Goal: Transaction & Acquisition: Subscribe to service/newsletter

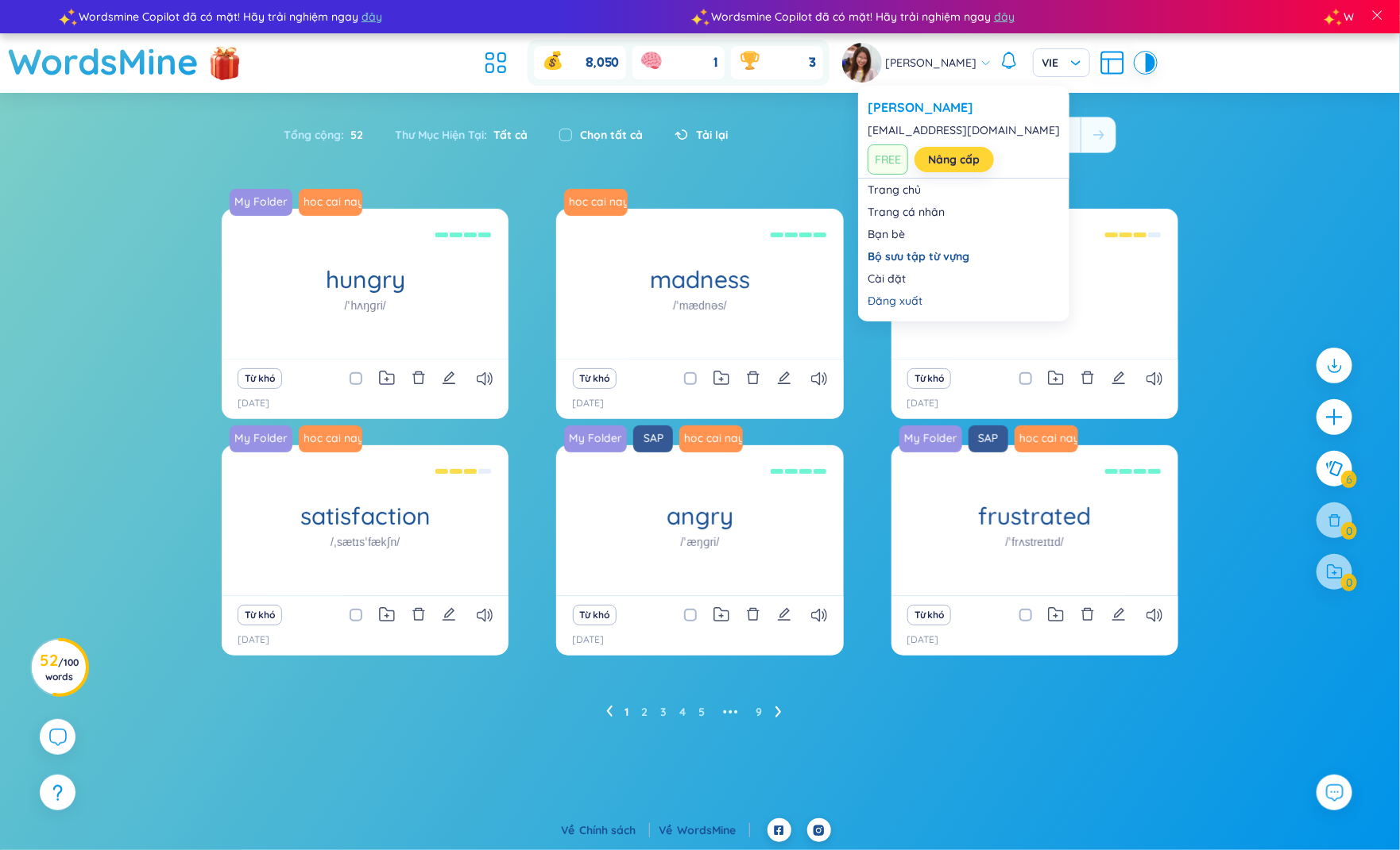
click at [936, 159] on link "Nâng cấp" at bounding box center [954, 159] width 52 height 17
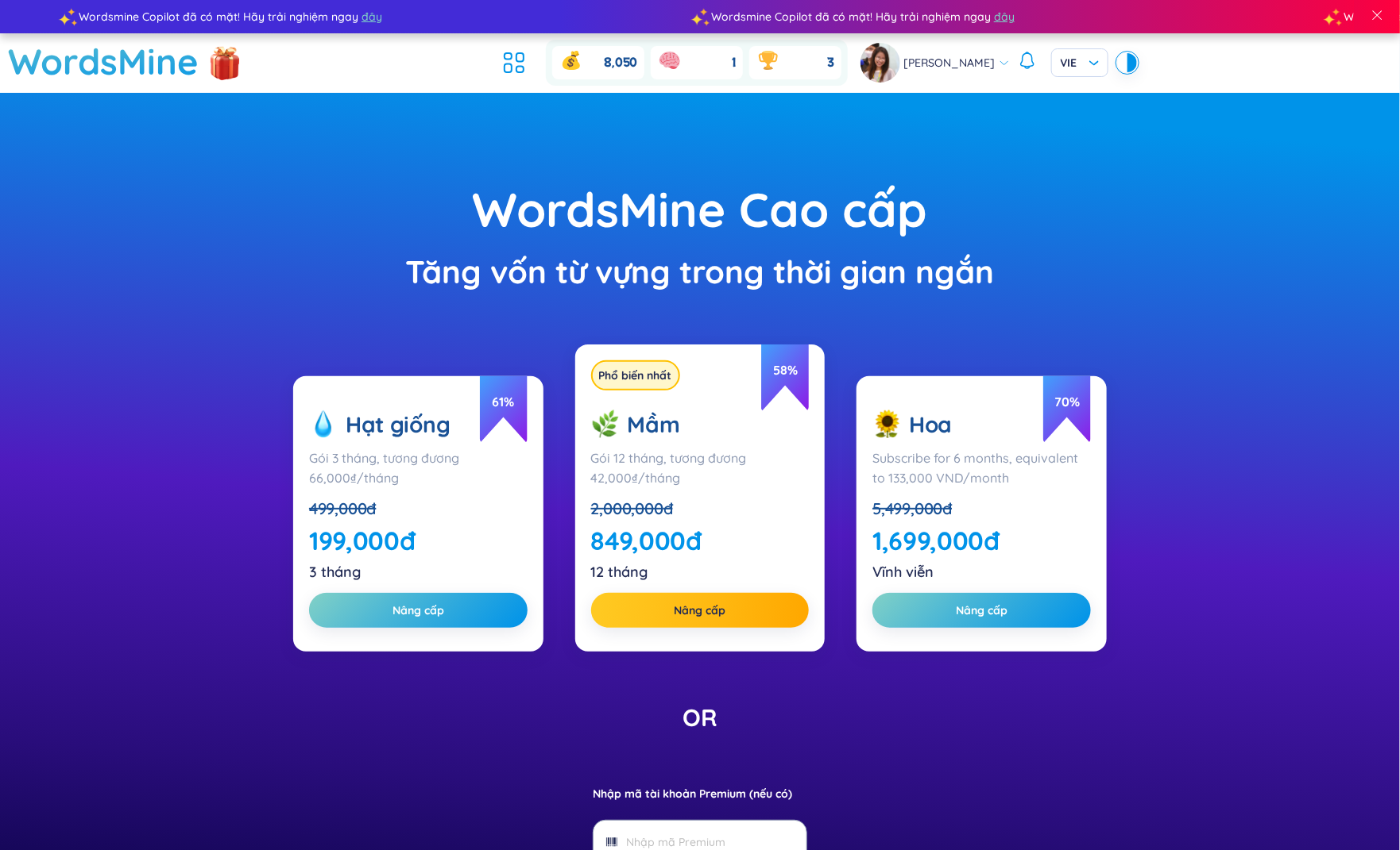
click at [492, 586] on div "61 % Hạt giống Gói 3 tháng, tương đương 66,000₫/tháng 499,000 đ 199,000 đ 3 thá…" at bounding box center [418, 514] width 250 height 277
click at [482, 601] on button "Nâng cấp" at bounding box center [418, 610] width 219 height 35
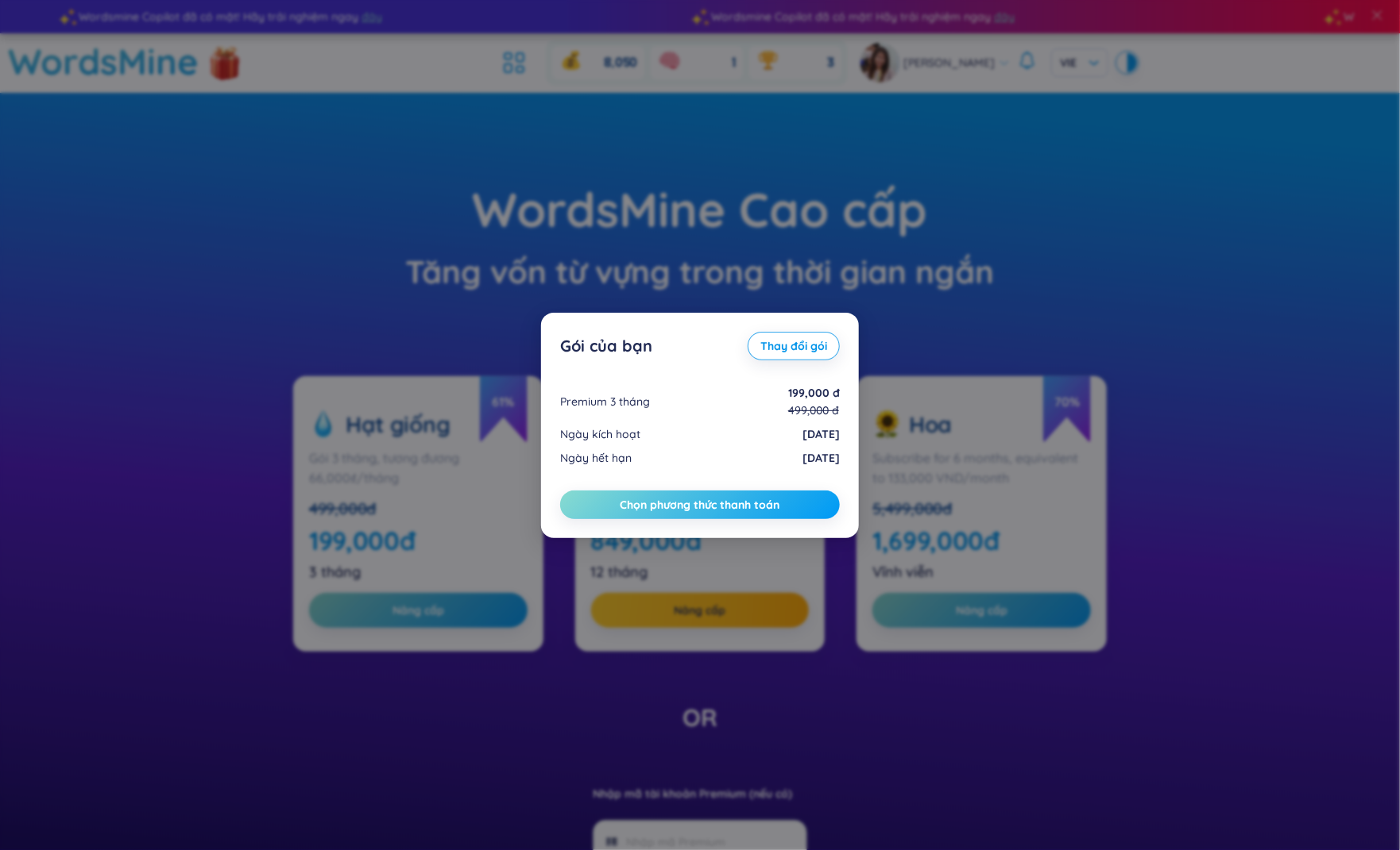
click at [651, 513] on button "Chọn phương thức thanh toán" at bounding box center [700, 504] width 280 height 29
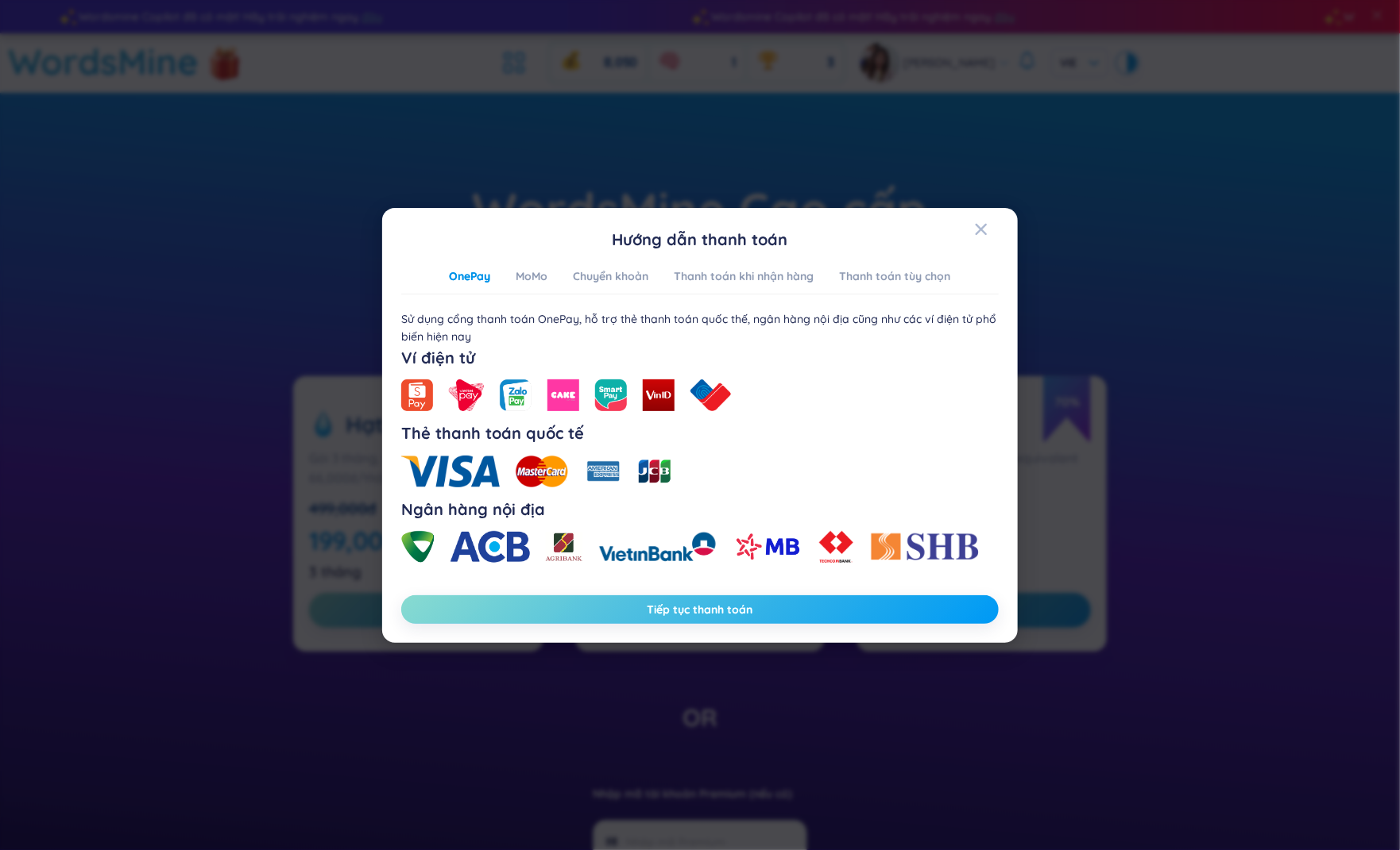
click at [684, 604] on span "Tiếp tục thanh toán" at bounding box center [700, 610] width 106 height 16
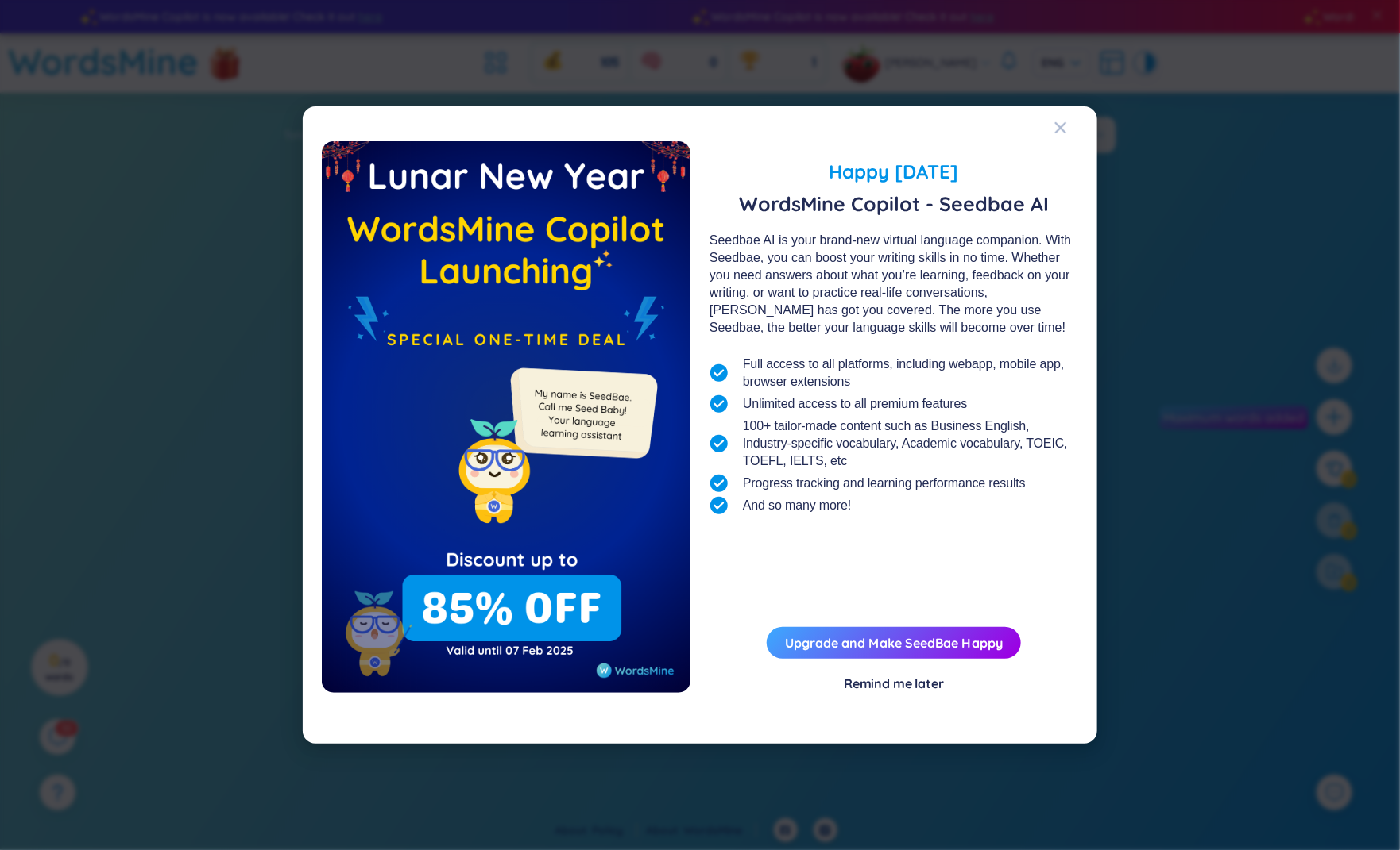
click at [947, 83] on div "Happy [DATE] WordsMine Copilot - Seedbae AI Seedbae AI is your brand-new virtua…" at bounding box center [700, 425] width 1400 height 850
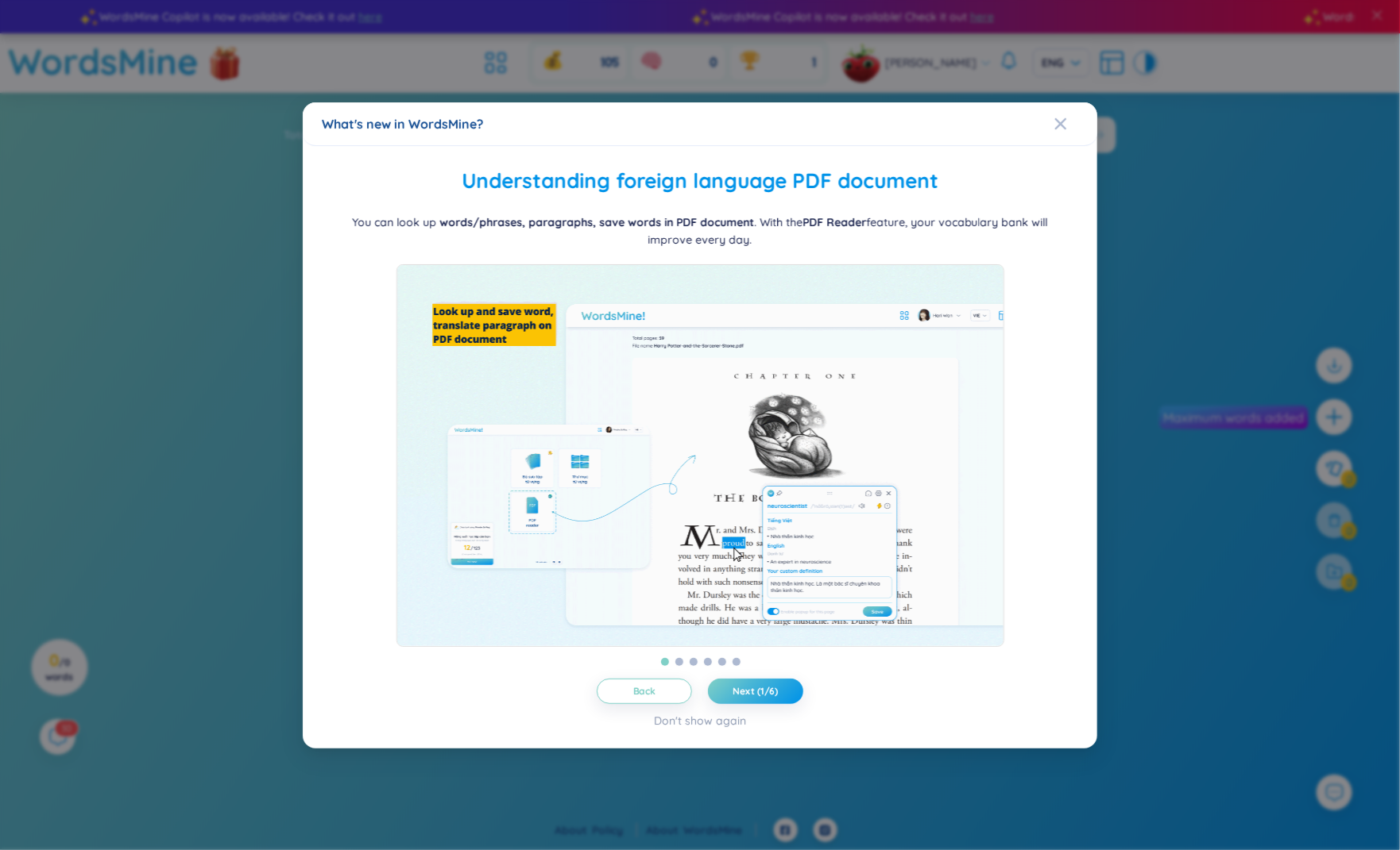
click at [939, 63] on div "What's new in WordsMine? Folder management WordsMine lets you manage and person…" at bounding box center [700, 425] width 1400 height 850
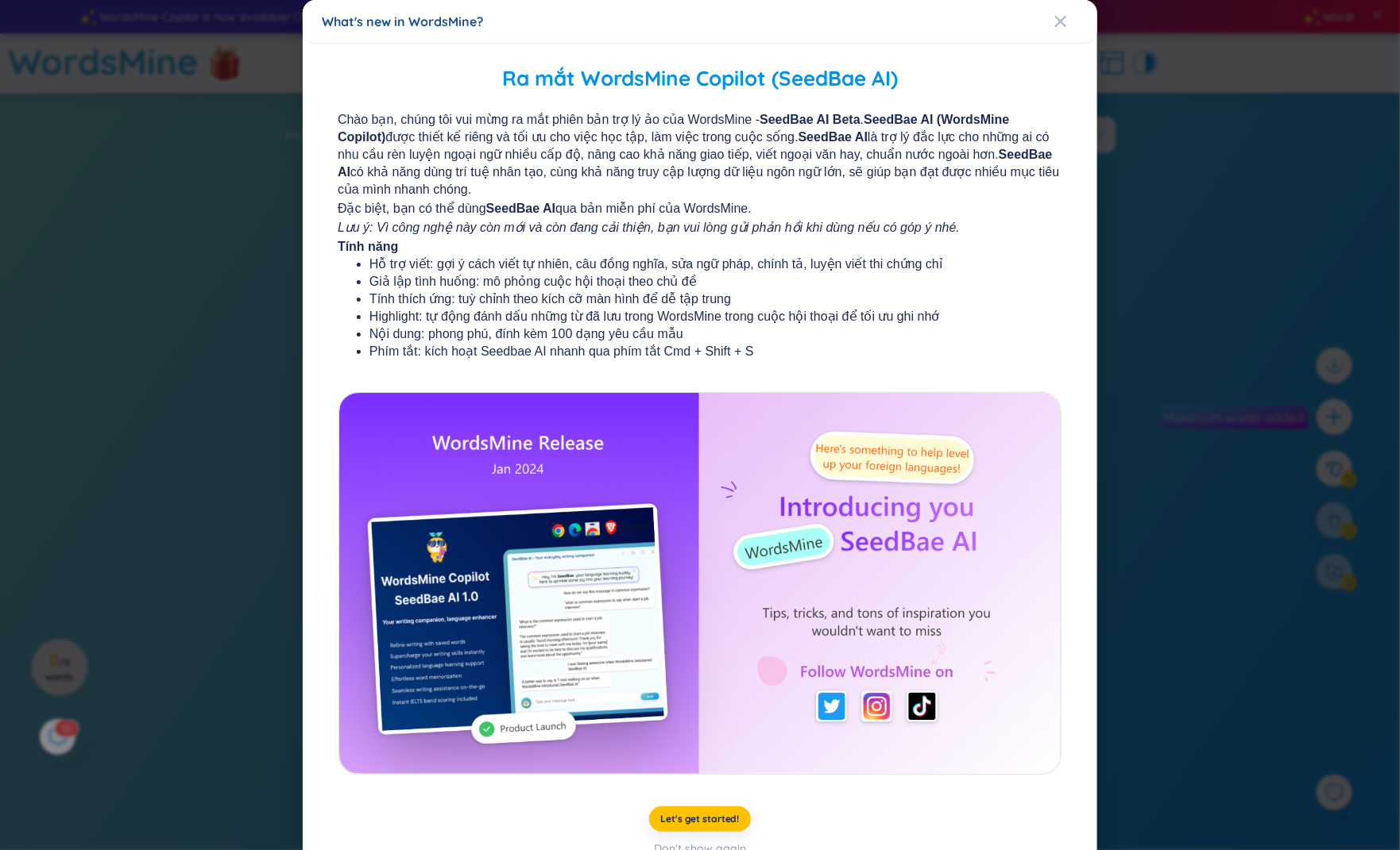
click at [1104, 56] on div "What's new in WordsMine? Ra mắt WordsMine Copilot (SeedBae AI) Chào bạn, chúng …" at bounding box center [700, 425] width 1400 height 850
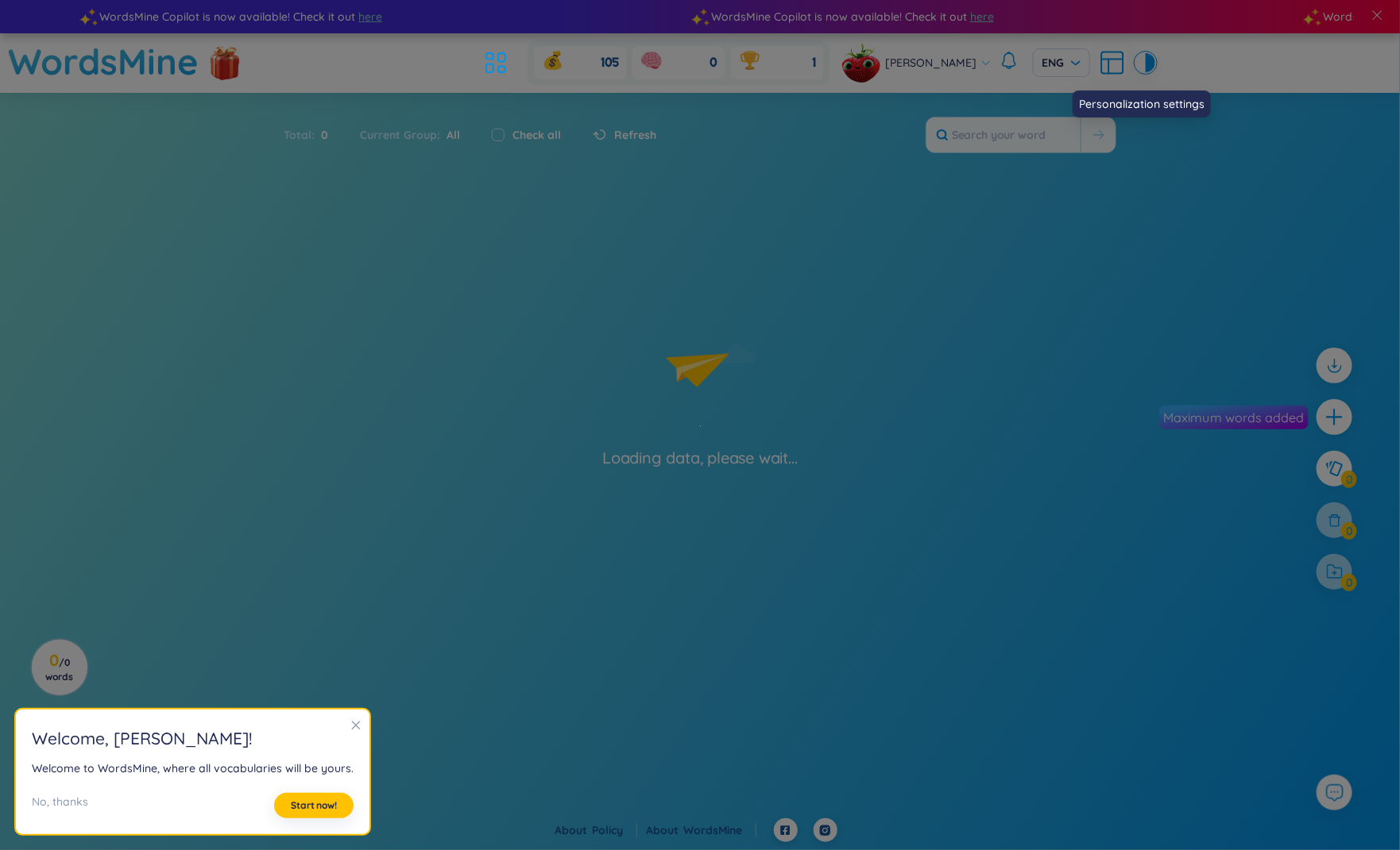
click at [938, 63] on span "[PERSON_NAME]" at bounding box center [930, 62] width 91 height 17
click at [935, 62] on span "[PERSON_NAME]" at bounding box center [930, 62] width 91 height 17
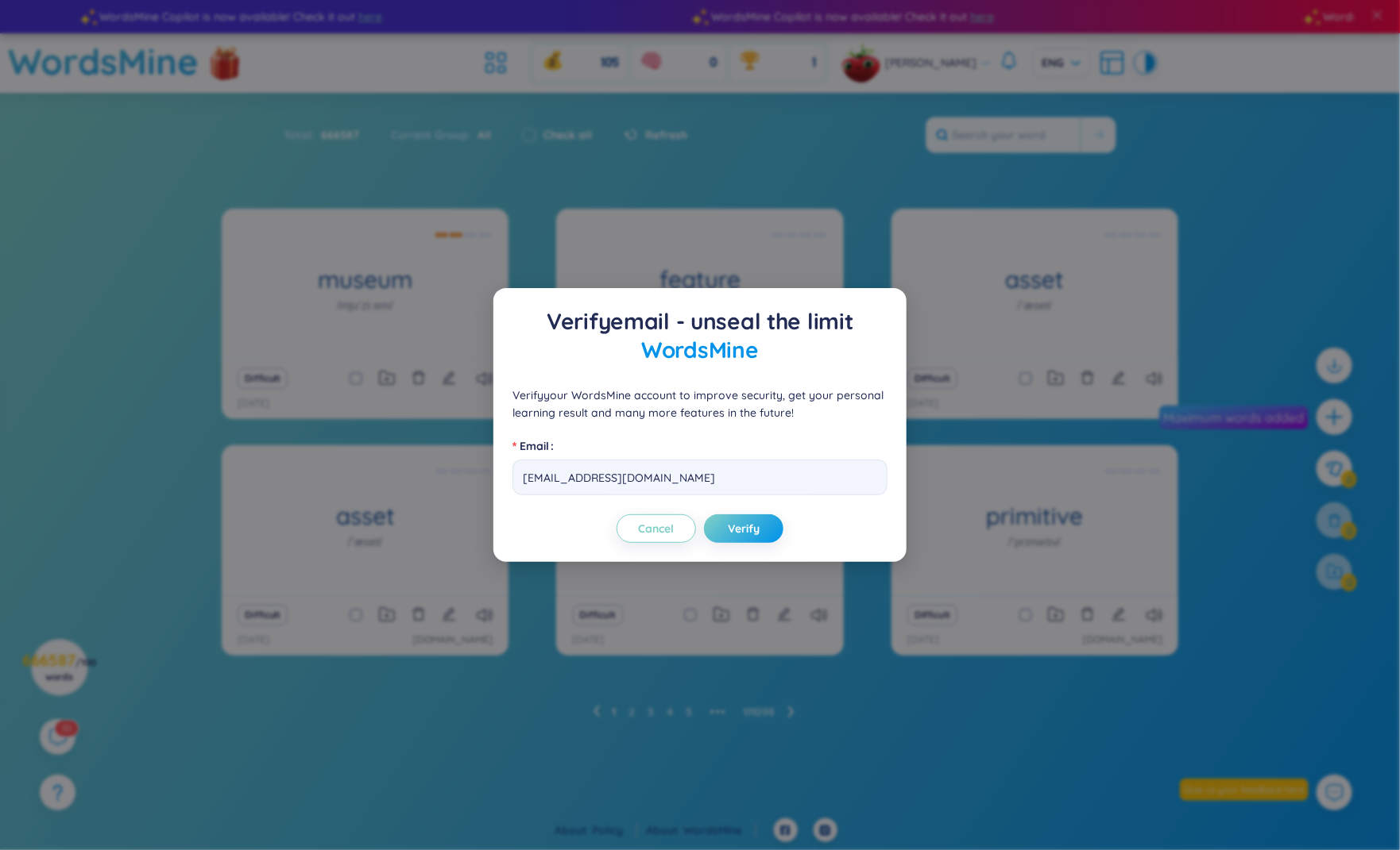
click at [933, 91] on div "Verify email - unseal the limit WordsMine Verify your WordsMine account to impr…" at bounding box center [700, 425] width 1400 height 850
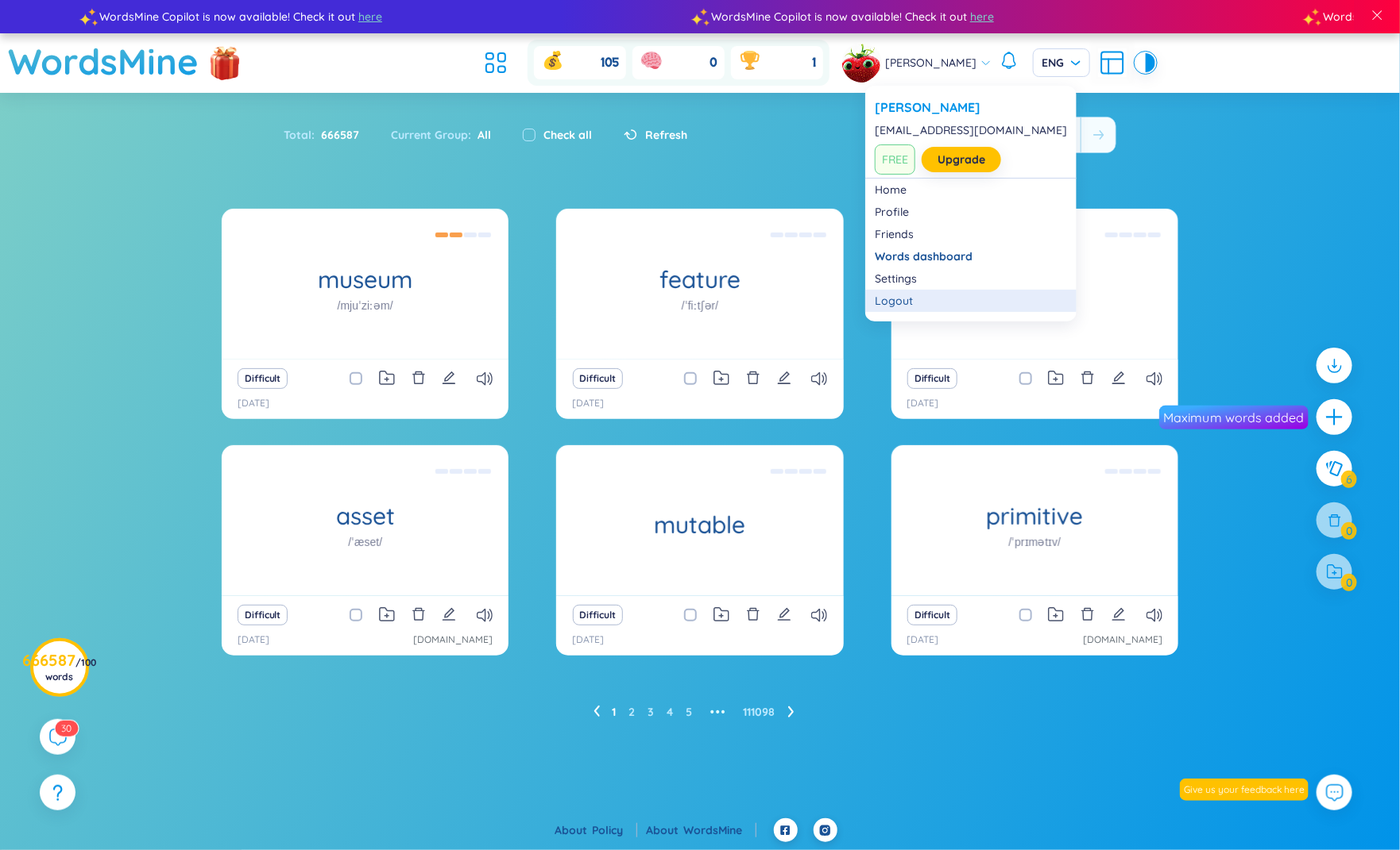
click at [895, 291] on li "Logout" at bounding box center [970, 301] width 211 height 22
click at [898, 296] on div "Logout" at bounding box center [970, 301] width 192 height 16
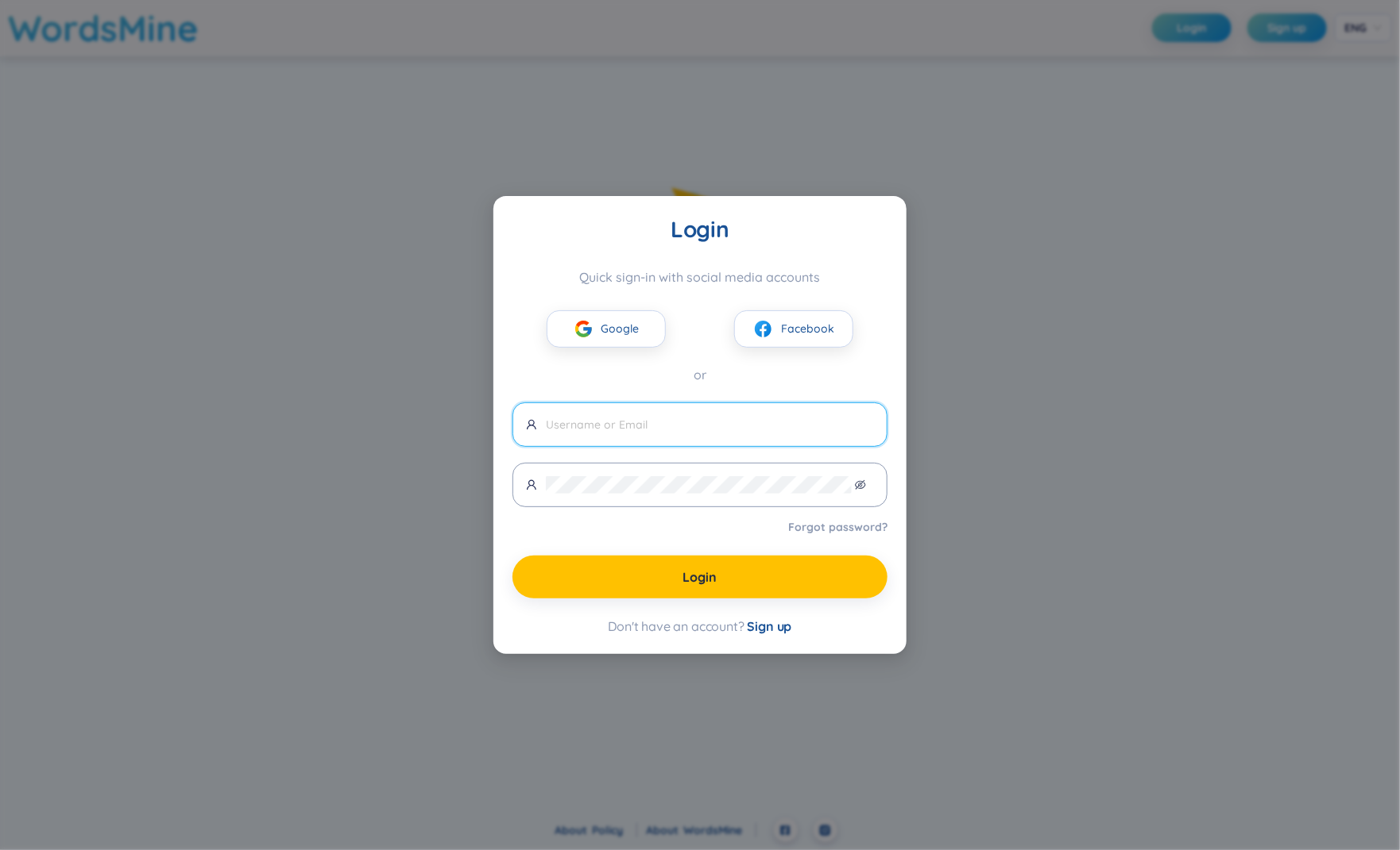
click at [752, 410] on span at bounding box center [700, 425] width 375 height 45
type input "[EMAIL_ADDRESS][DOMAIN_NAME]"
click at [722, 474] on span at bounding box center [700, 484] width 375 height 45
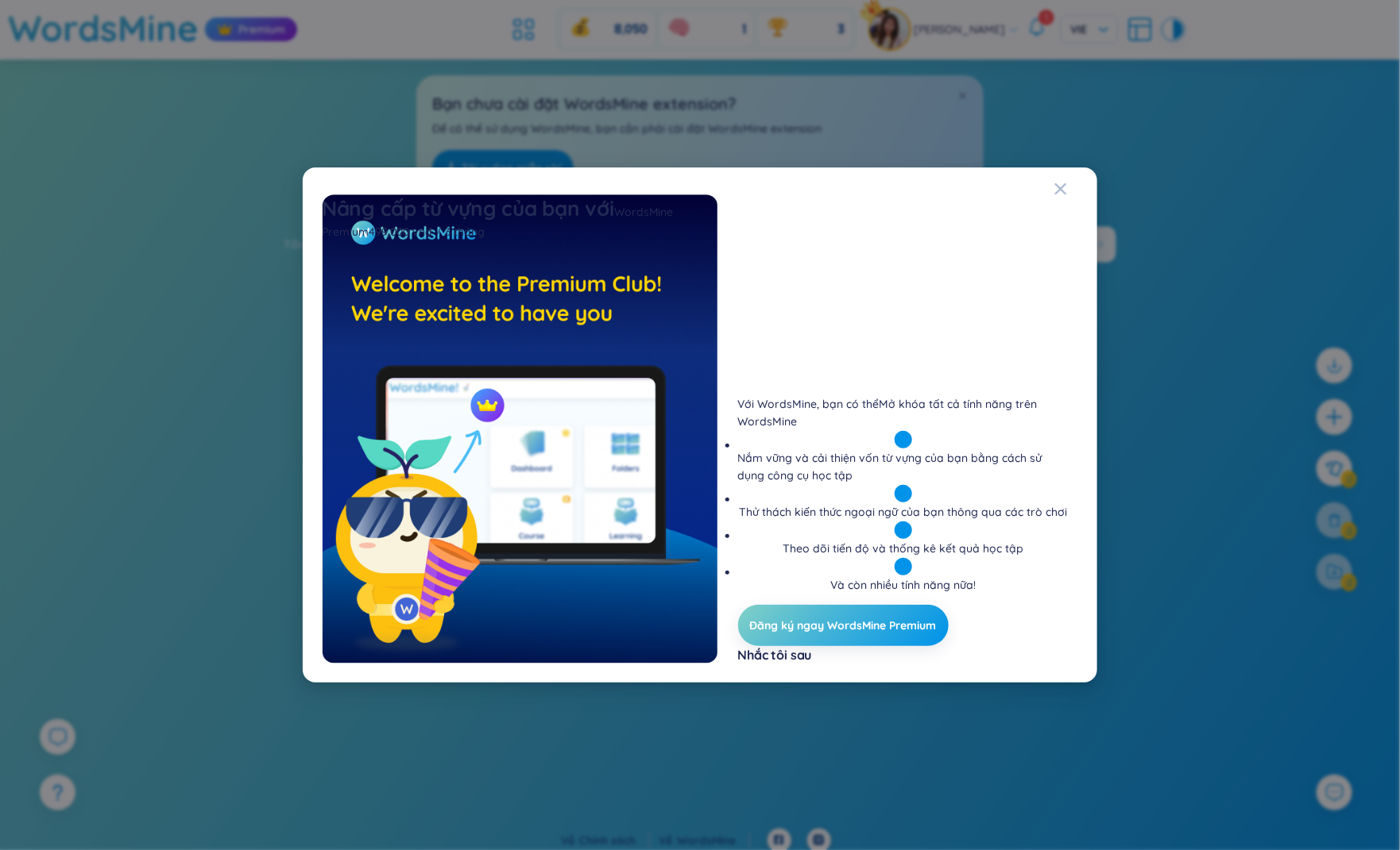
click at [1130, 196] on div "Nâng cấp từ vựng của bạn với WordsMine Premium 499,000 vnđ / 3 tháng Với [PERSO…" at bounding box center [700, 425] width 1400 height 850
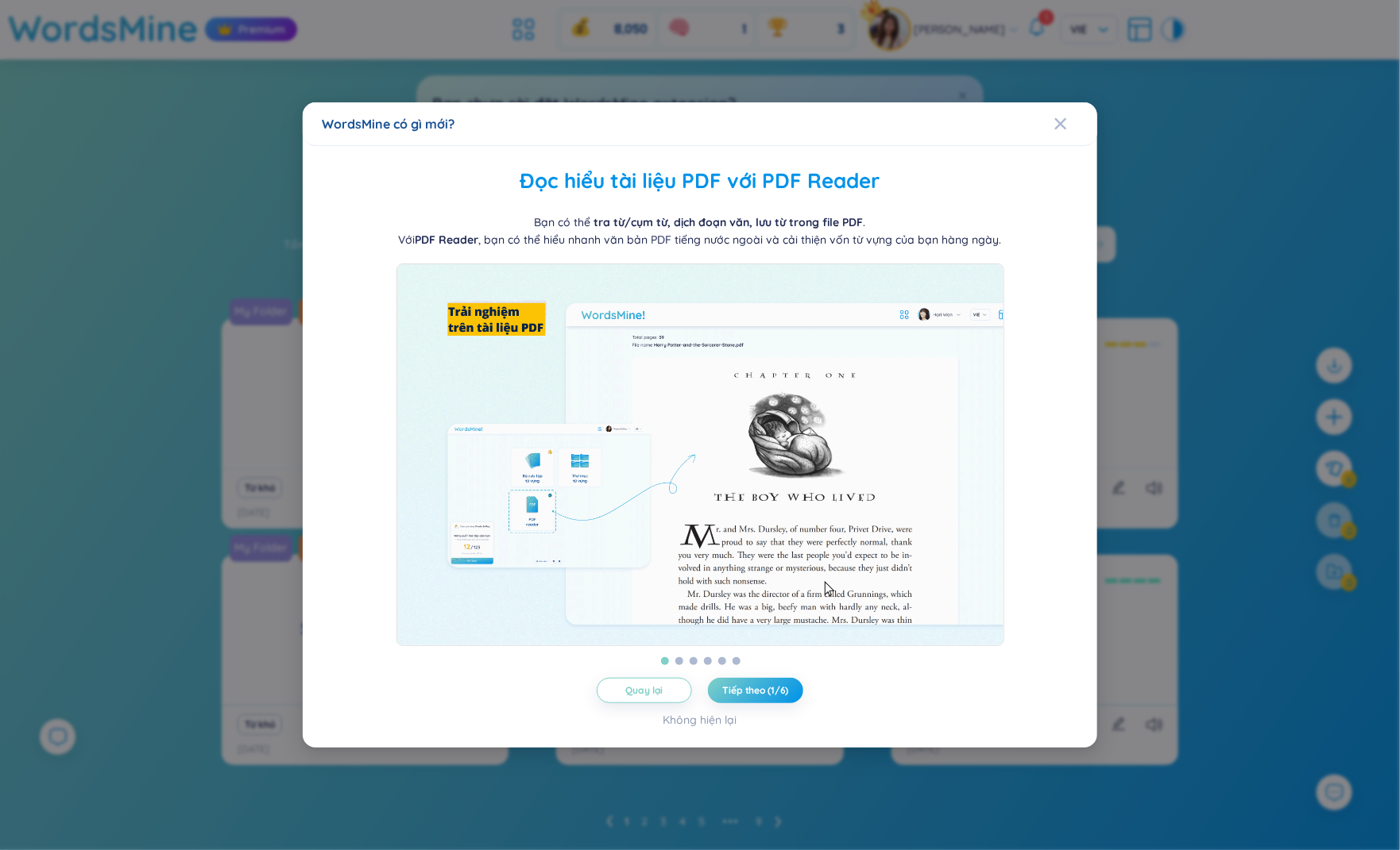
click at [1143, 196] on div "WordsMine có gì mới? [PERSON_NAME] từ [PERSON_NAME] thư mục [PERSON_NAME] cho b…" at bounding box center [700, 425] width 1400 height 850
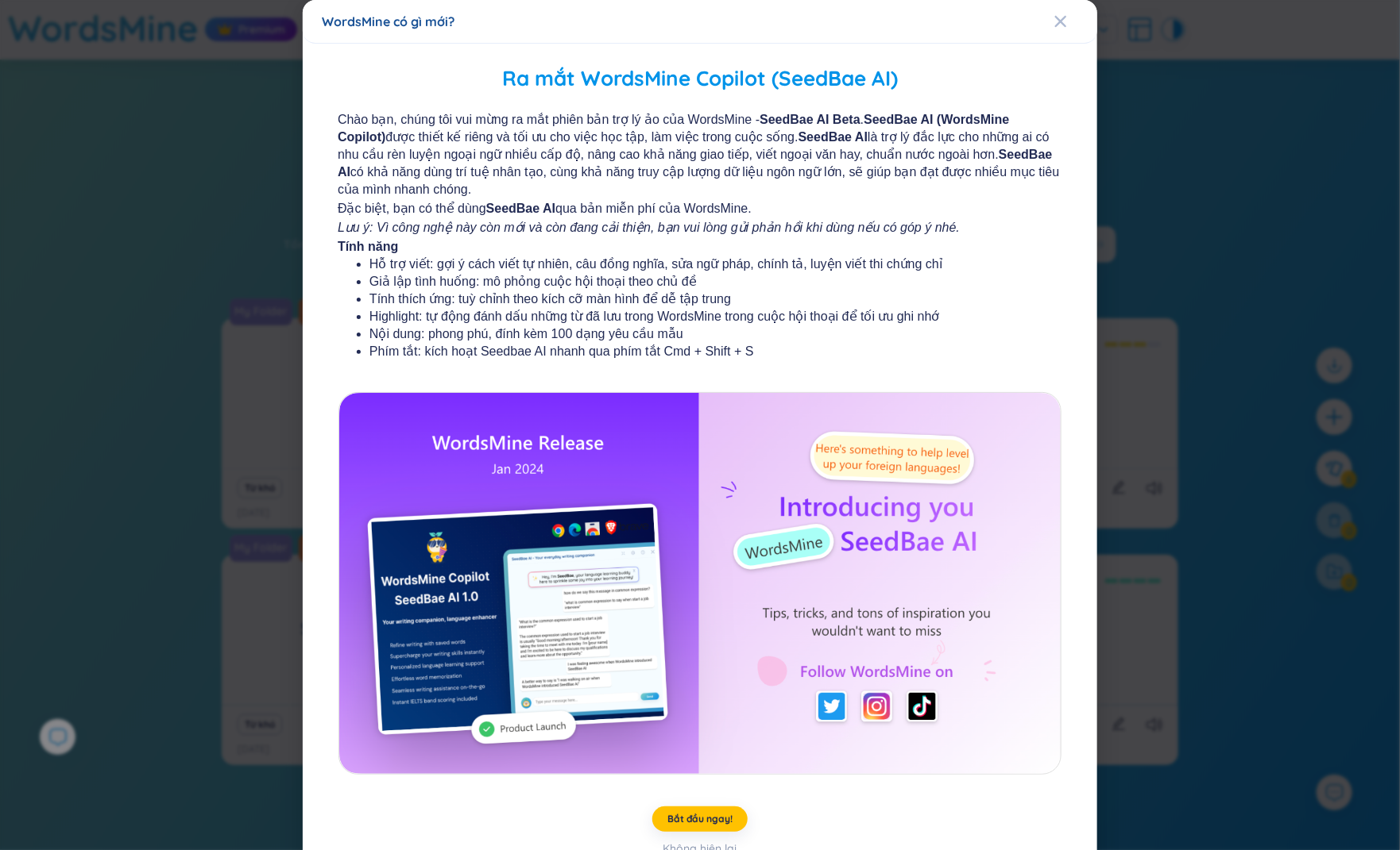
click at [1163, 137] on div "WordsMine có gì mới? Ra mắt WordsMine Copilot (SeedBae AI) Chào bạn, chúng tôi …" at bounding box center [700, 425] width 1400 height 850
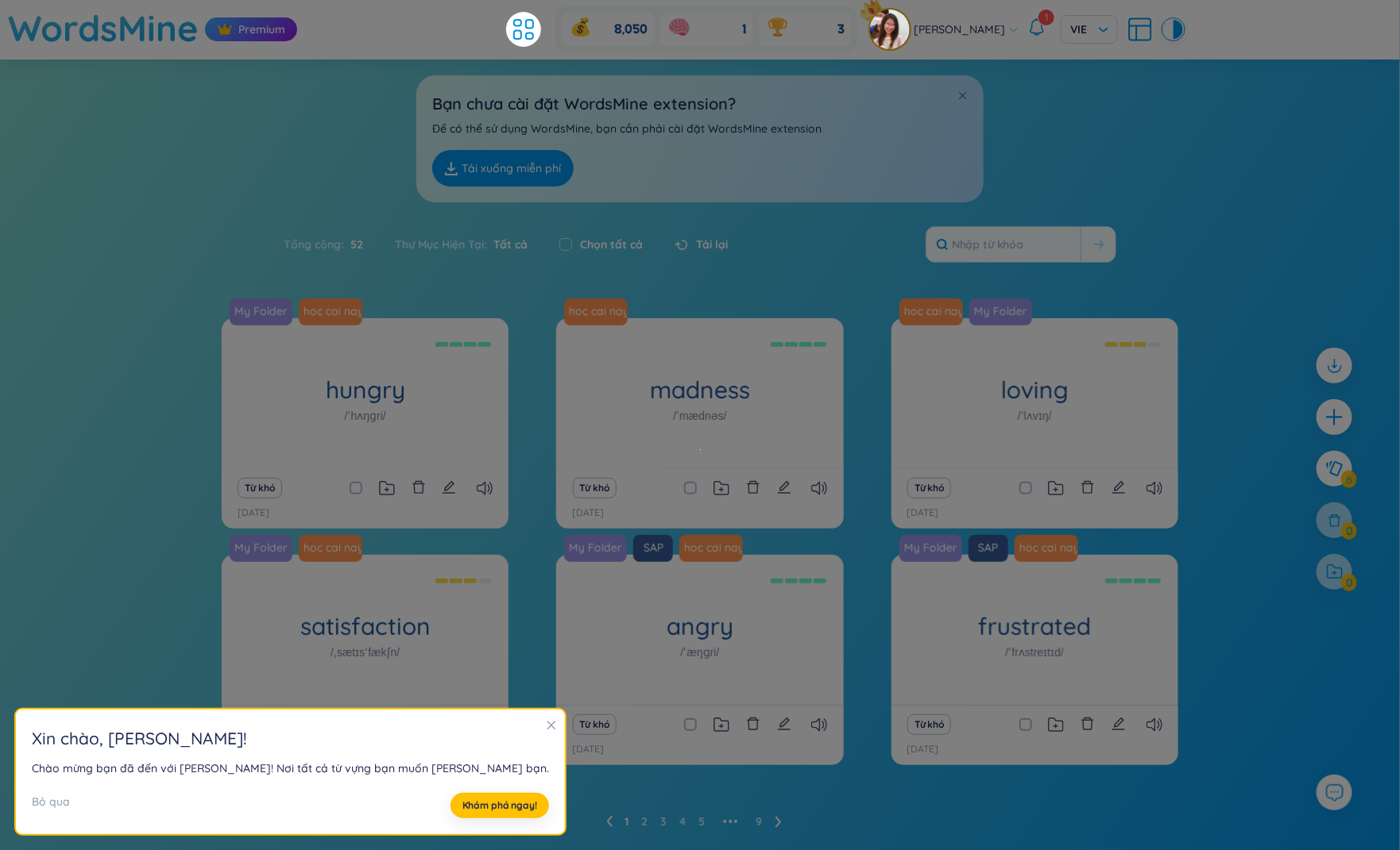
click at [1173, 219] on div "[PERSON_NAME] : 52 Thư Mục [PERSON_NAME] : Tất cả Chọn tất cả [PERSON_NAME]" at bounding box center [700, 253] width 991 height 68
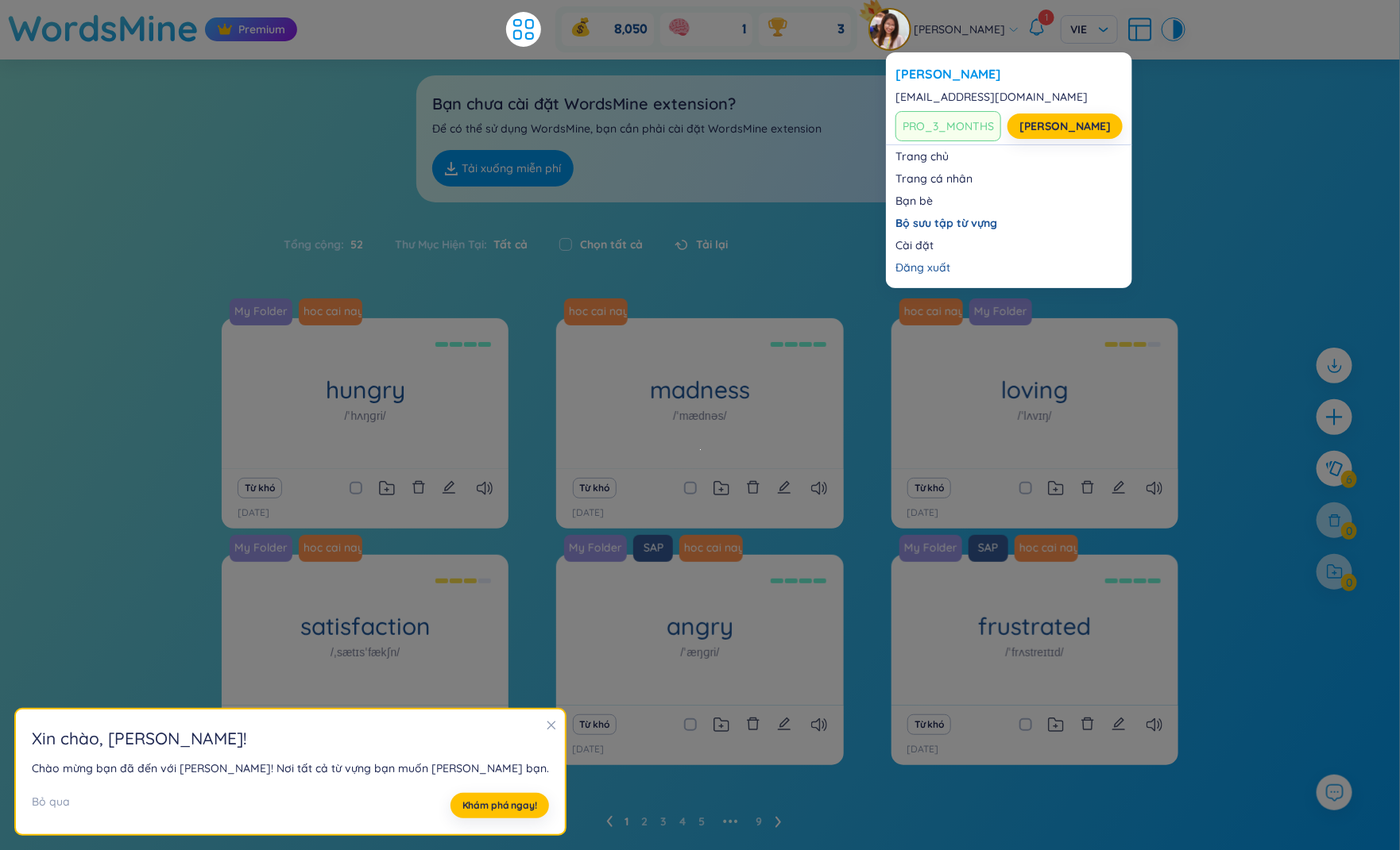
click at [988, 35] on div "[PERSON_NAME]" at bounding box center [943, 30] width 149 height 40
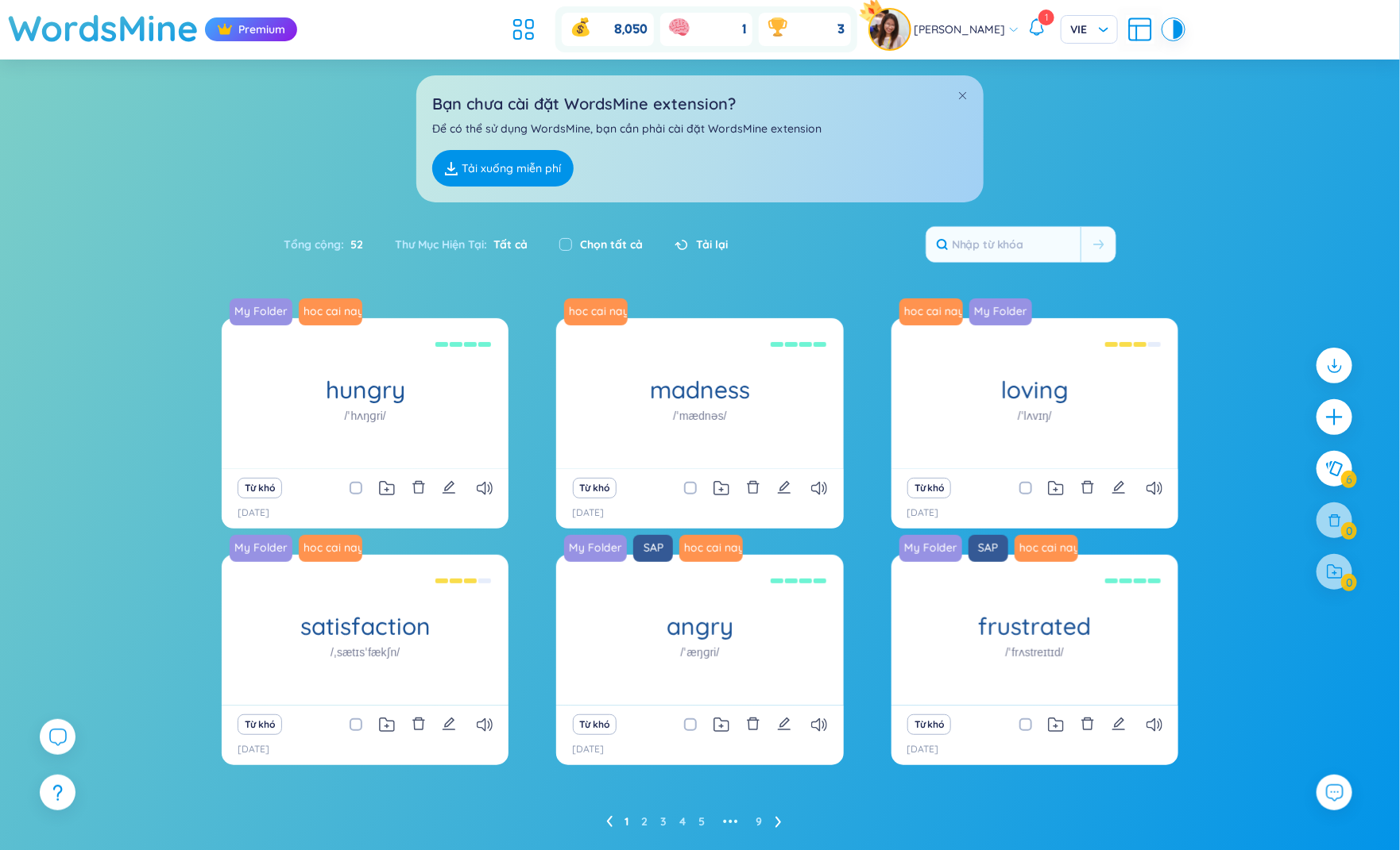
click at [1117, 118] on div "Bạn chưa cài đặt WordsMine extension? Để có thể sử dụng WordsMine, bạn cần phải…" at bounding box center [700, 131] width 1400 height 143
